Goal: Obtain resource: Download file/media

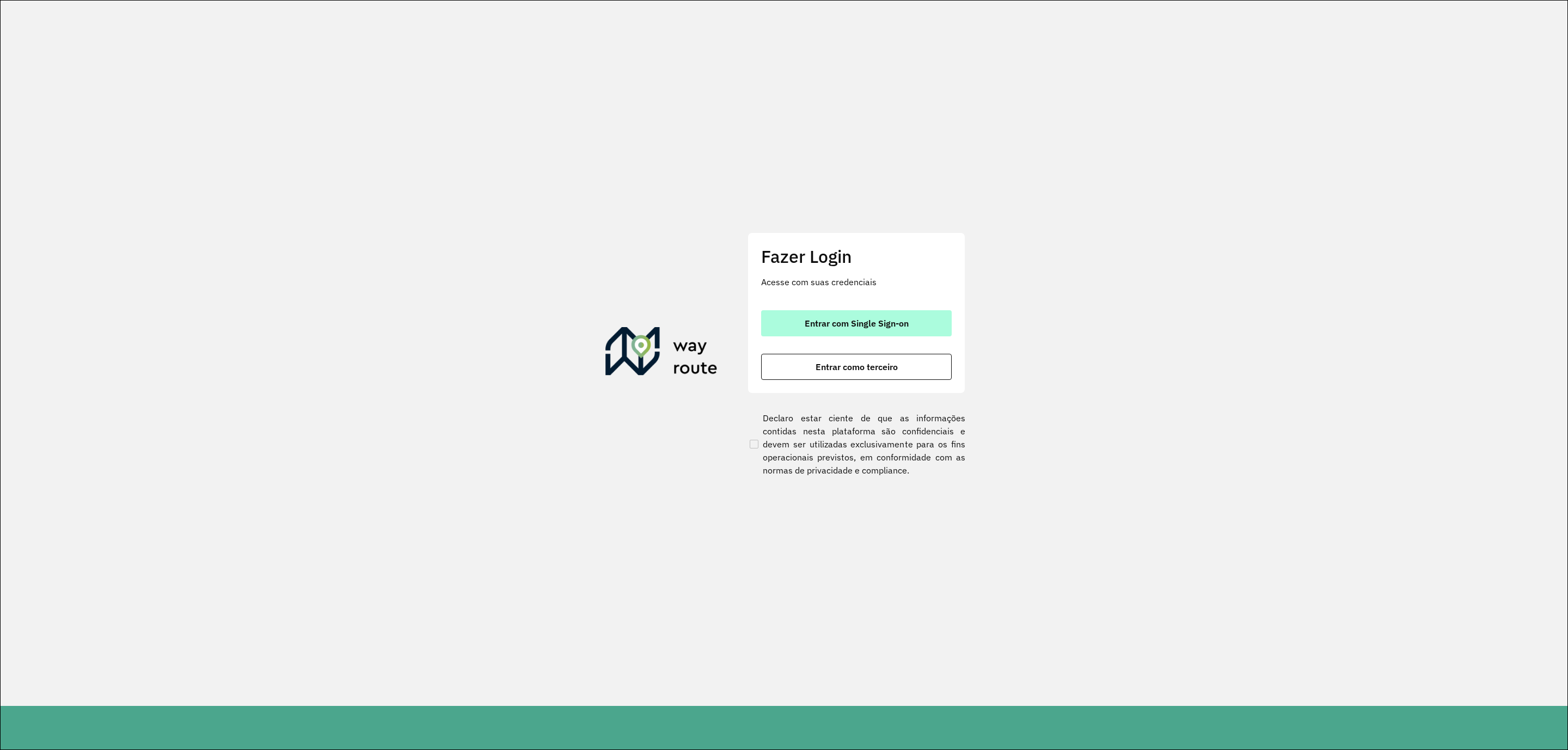
click at [918, 317] on button "Entrar com Single Sign-on" at bounding box center [856, 323] width 190 height 26
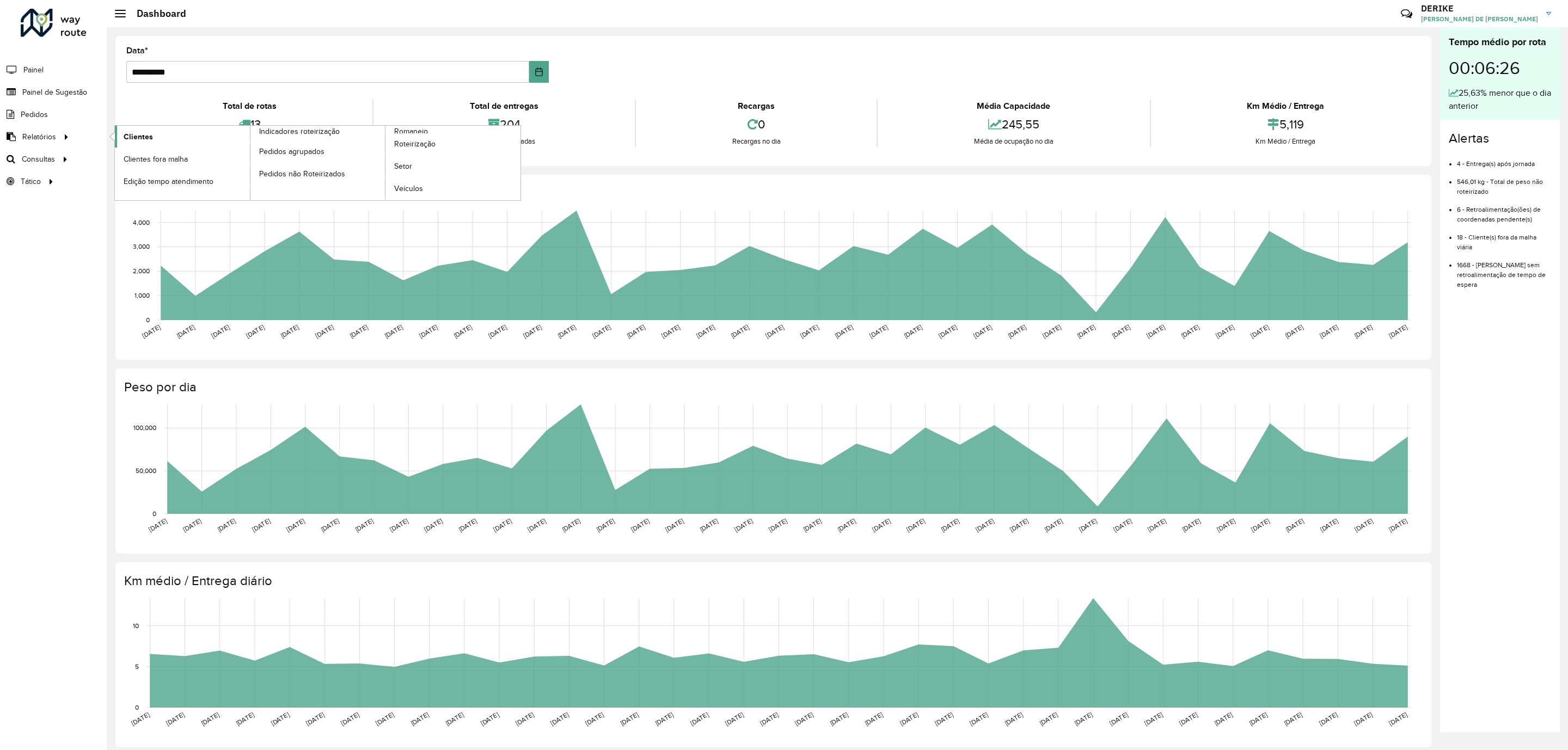
click at [137, 133] on span "Clientes" at bounding box center [138, 137] width 29 height 11
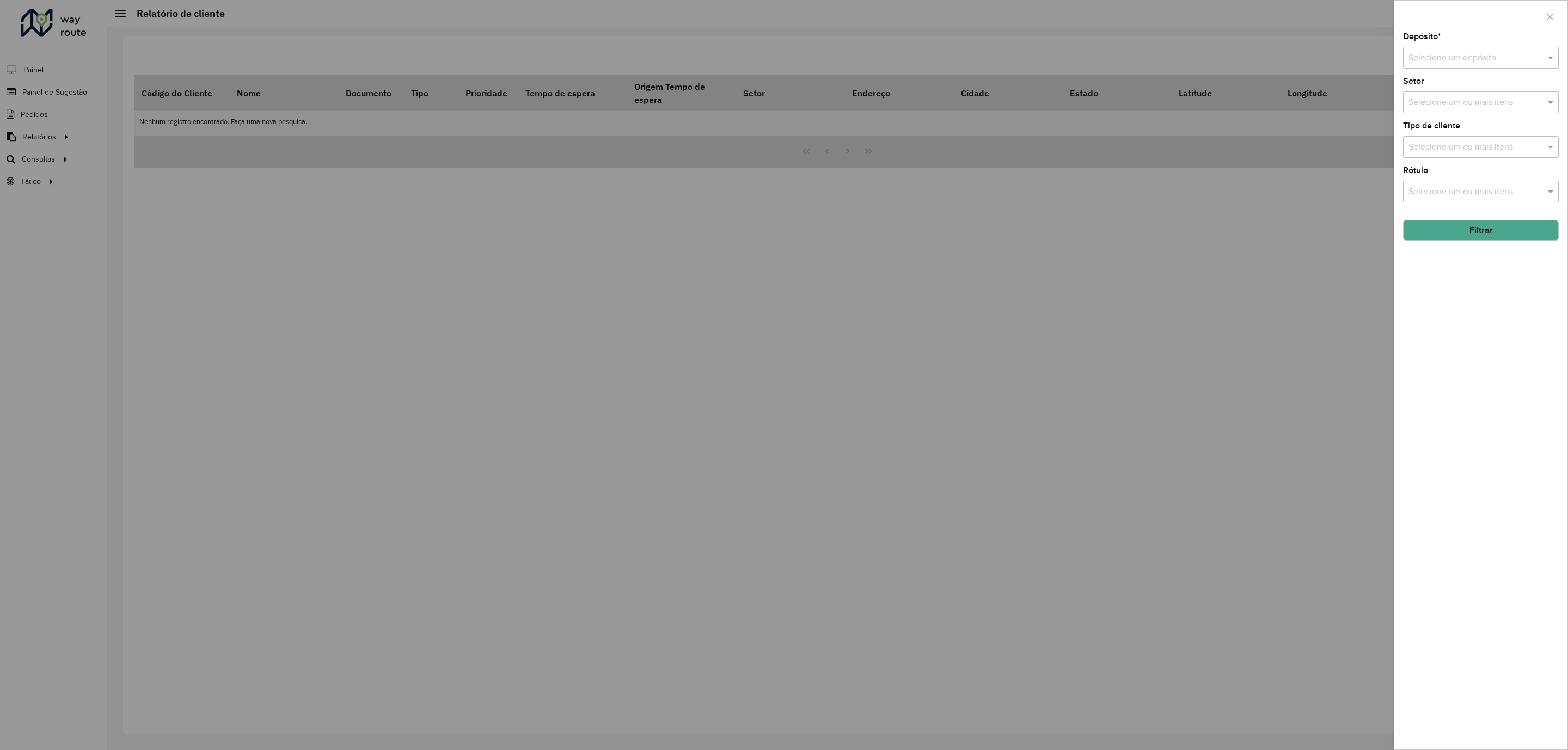
click at [1496, 63] on input "text" at bounding box center [1469, 58] width 123 height 13
click at [1414, 96] on div "CDD Blumenau" at bounding box center [1481, 90] width 154 height 19
click at [1487, 236] on button "Filtrar" at bounding box center [1481, 231] width 156 height 21
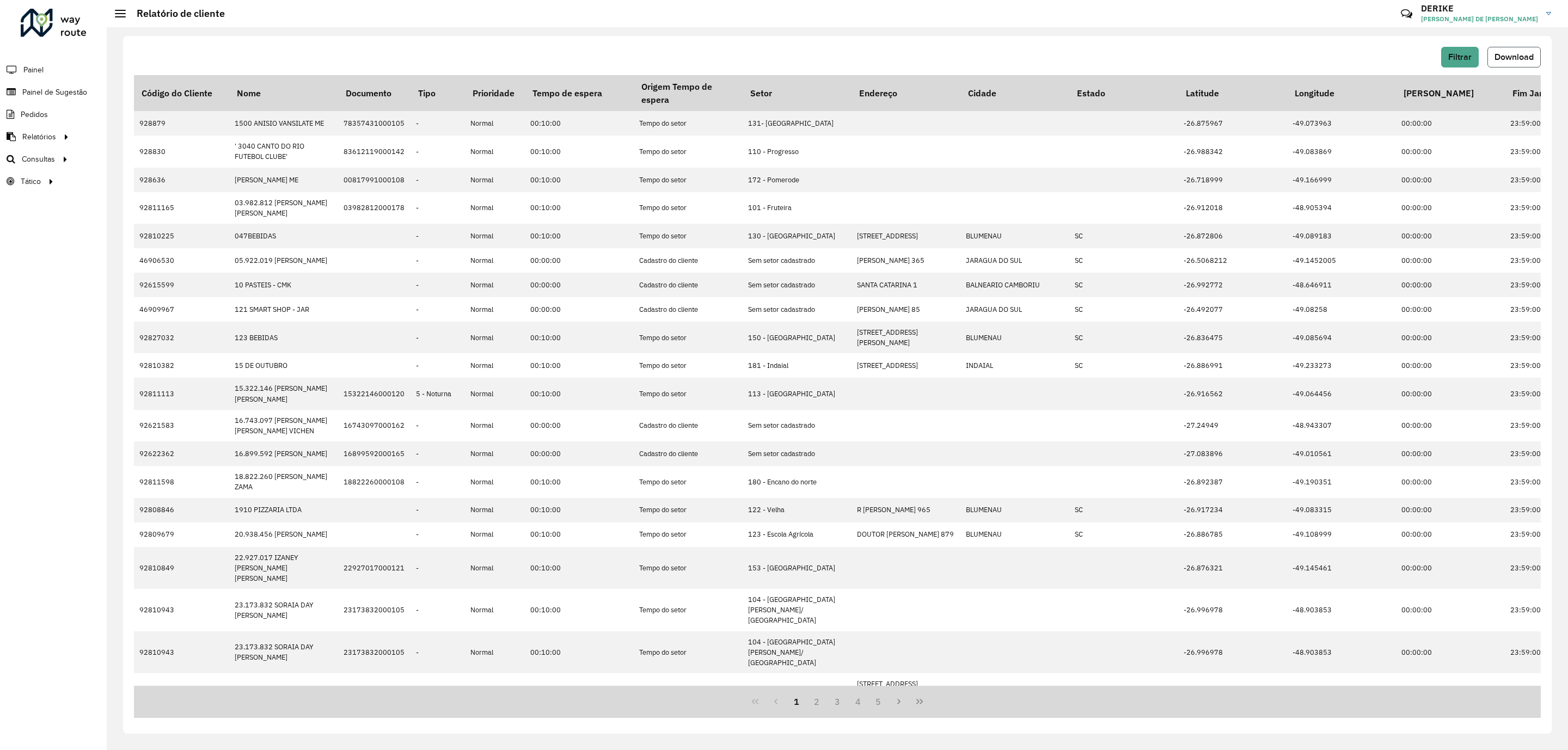
click at [1512, 60] on span "Download" at bounding box center [1514, 57] width 40 height 9
